Goal: Transaction & Acquisition: Purchase product/service

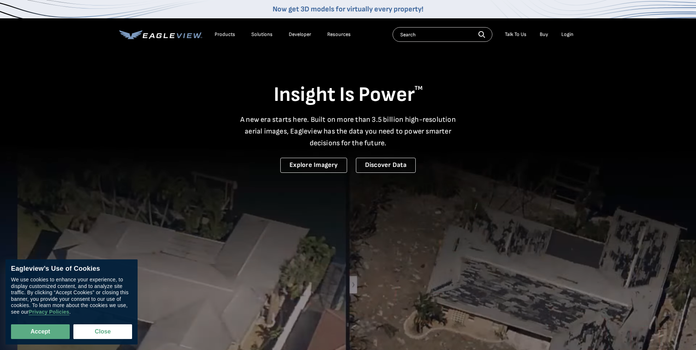
click at [570, 38] on li "Login" at bounding box center [566, 34] width 19 height 11
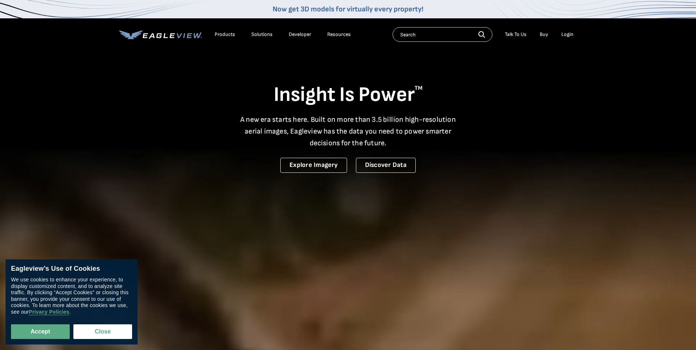
click at [568, 35] on div "Login" at bounding box center [567, 34] width 12 height 7
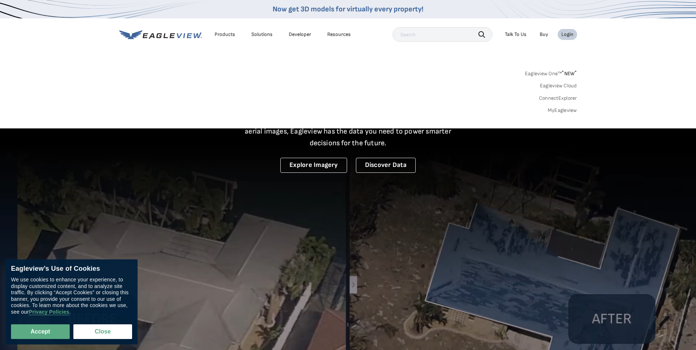
click at [562, 110] on link "MyEagleview" at bounding box center [561, 110] width 29 height 7
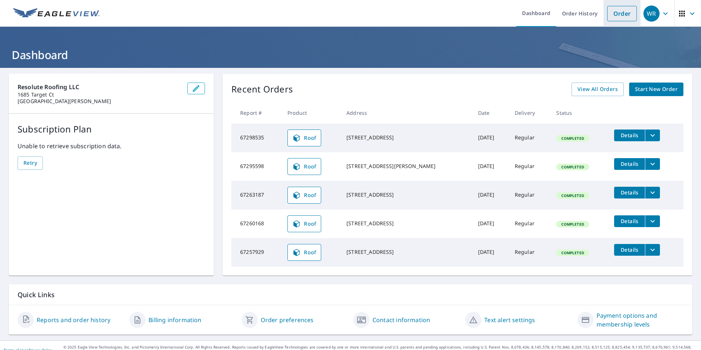
click at [615, 16] on link "Order" at bounding box center [622, 13] width 30 height 15
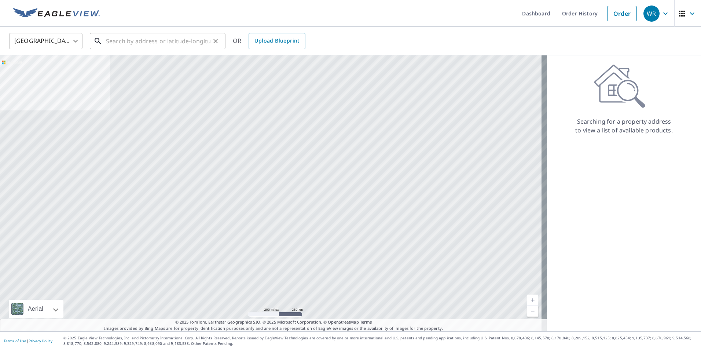
click at [136, 46] on input "text" at bounding box center [158, 41] width 104 height 21
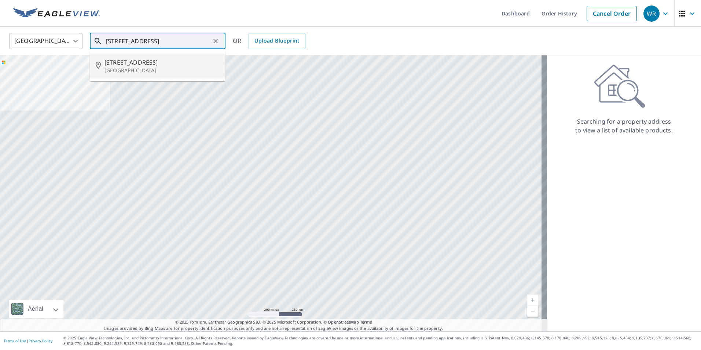
click at [141, 67] on p "[GEOGRAPHIC_DATA]" at bounding box center [161, 70] width 115 height 7
type input "[STREET_ADDRESS]"
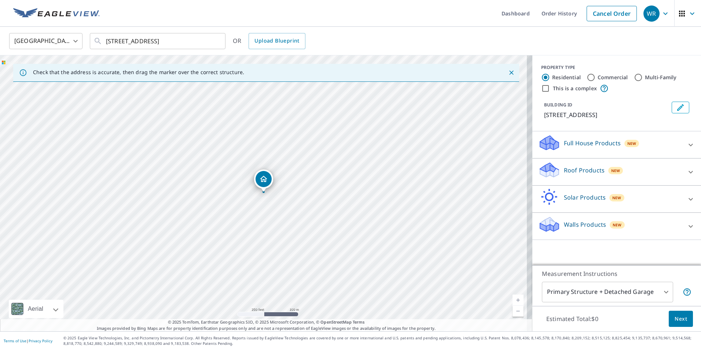
click at [658, 141] on div "Full House Products New" at bounding box center [610, 144] width 144 height 21
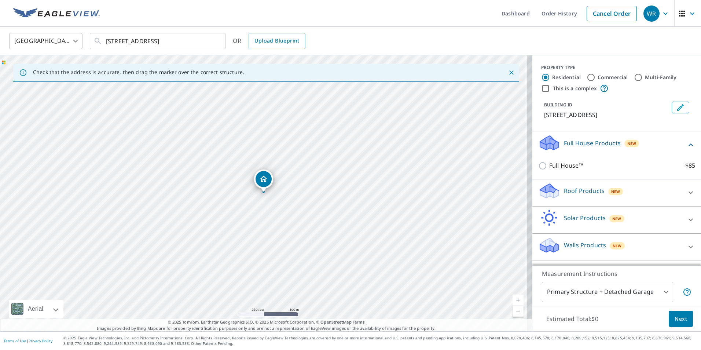
click at [657, 192] on div "Roof Products New" at bounding box center [610, 192] width 144 height 21
click at [686, 146] on icon at bounding box center [690, 144] width 9 height 9
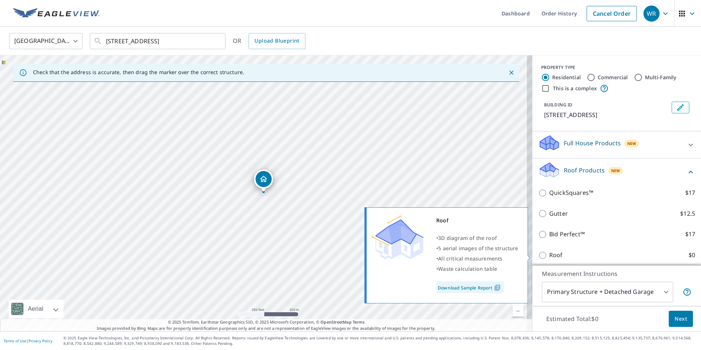
click at [538, 255] on input "Roof $0" at bounding box center [543, 255] width 11 height 9
checkbox input "true"
type input "3"
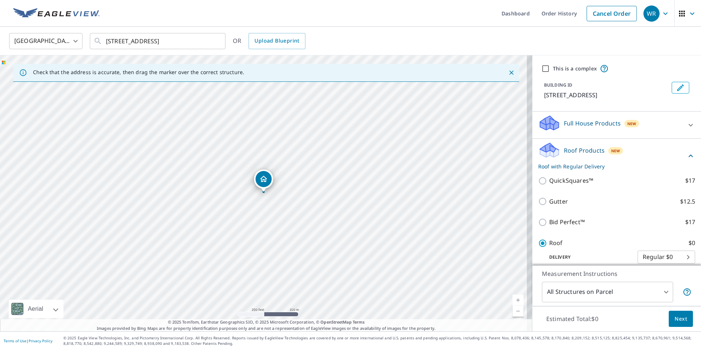
click at [683, 321] on button "Next" at bounding box center [681, 319] width 24 height 16
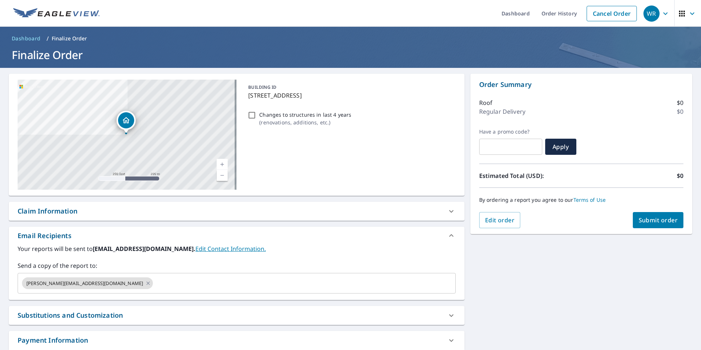
scroll to position [47, 0]
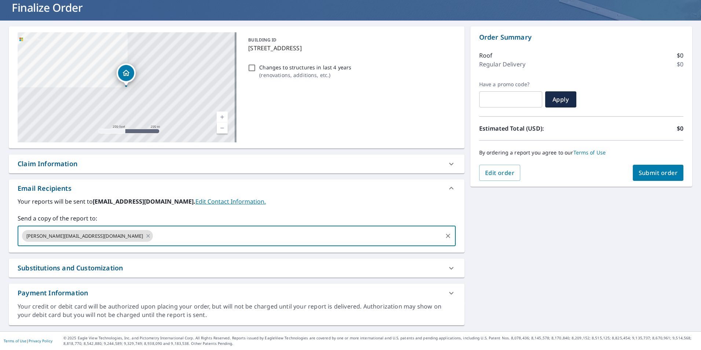
click at [188, 238] on input "text" at bounding box center [297, 236] width 287 height 14
type input "[PERSON_NAME][EMAIL_ADDRESS][DOMAIN_NAME]"
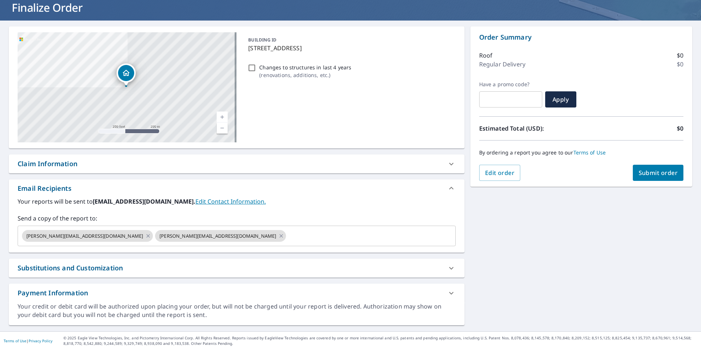
click at [540, 254] on div "[STREET_ADDRESS] Aerial Road A standard road map Aerial A detailed look from ab…" at bounding box center [350, 176] width 701 height 311
click at [657, 175] on span "Submit order" at bounding box center [658, 173] width 39 height 8
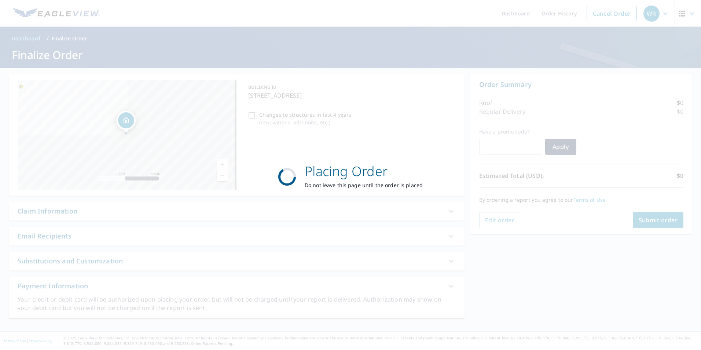
scroll to position [0, 0]
